Goal: Information Seeking & Learning: Learn about a topic

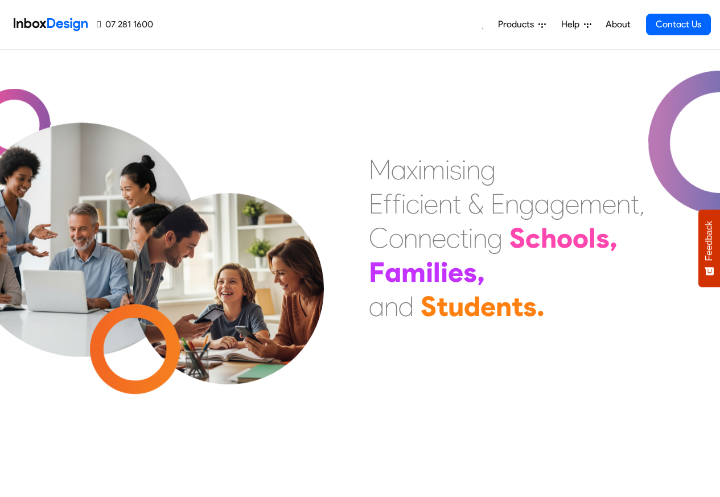
scroll to position [342, 0]
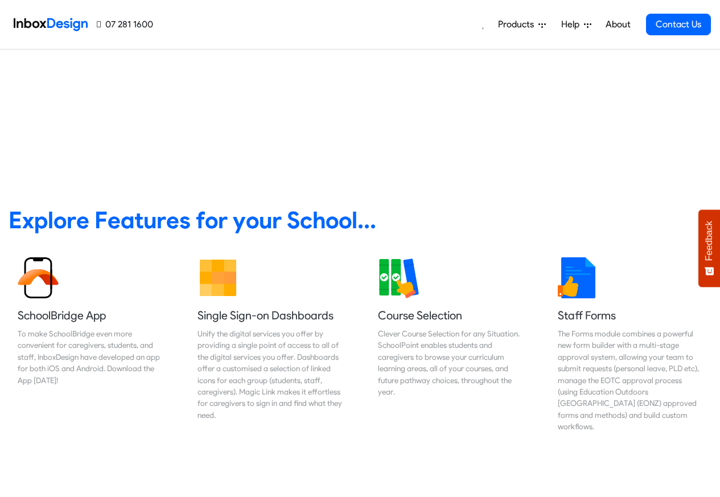
click at [618, 24] on link "About" at bounding box center [617, 24] width 31 height 23
